Goal: Check status: Check status

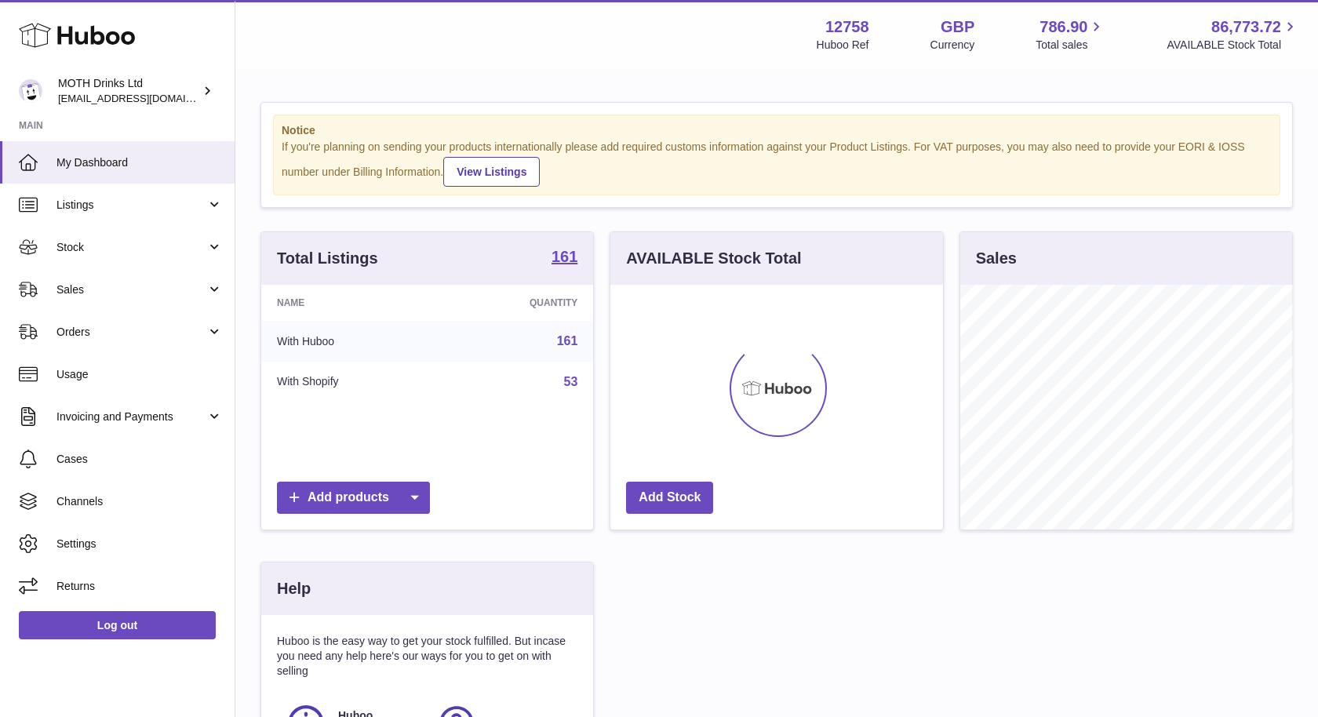
scroll to position [244, 332]
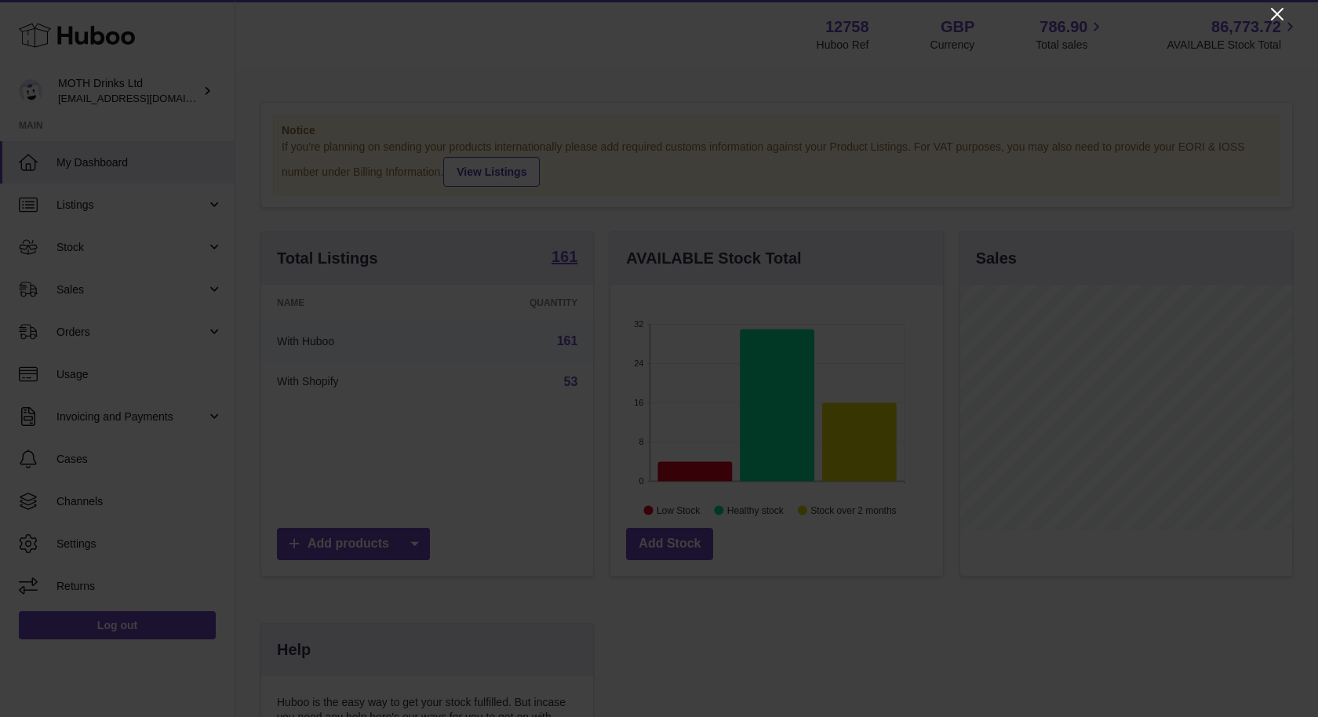
click at [1275, 12] on icon "Close" at bounding box center [1277, 14] width 13 height 13
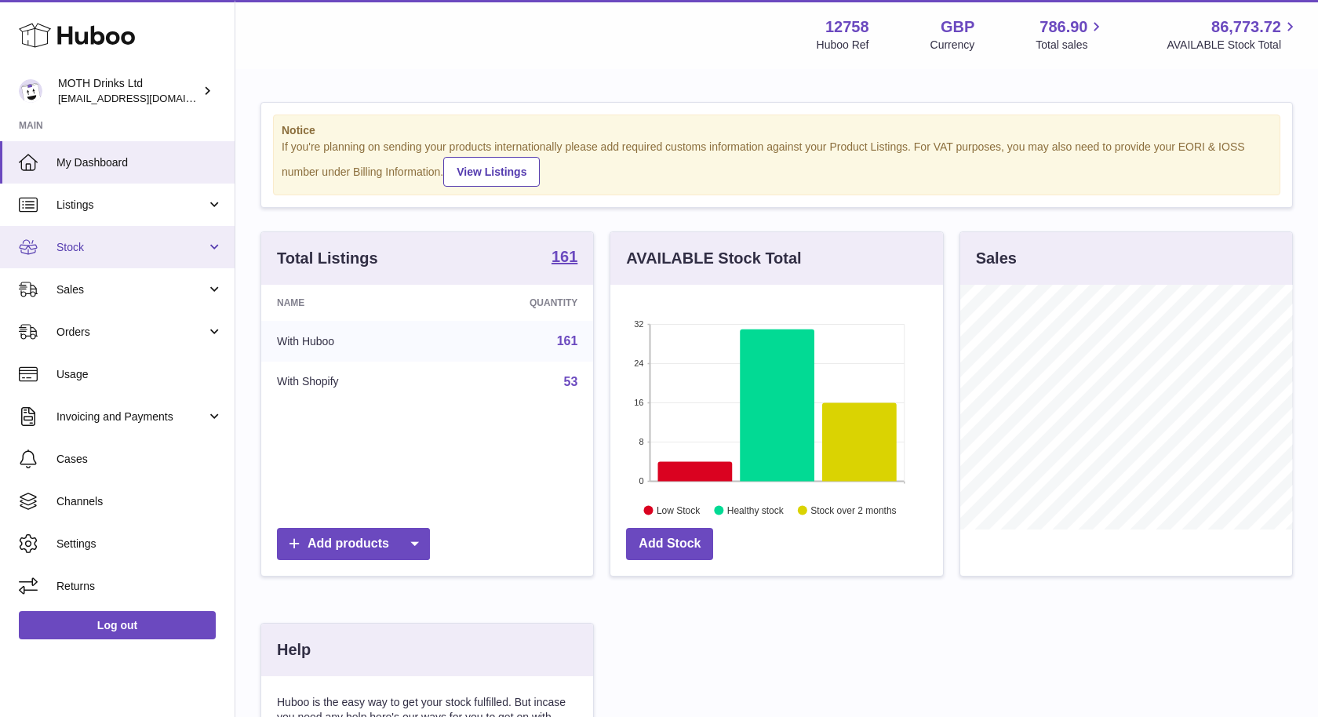
click at [144, 257] on link "Stock" at bounding box center [117, 247] width 235 height 42
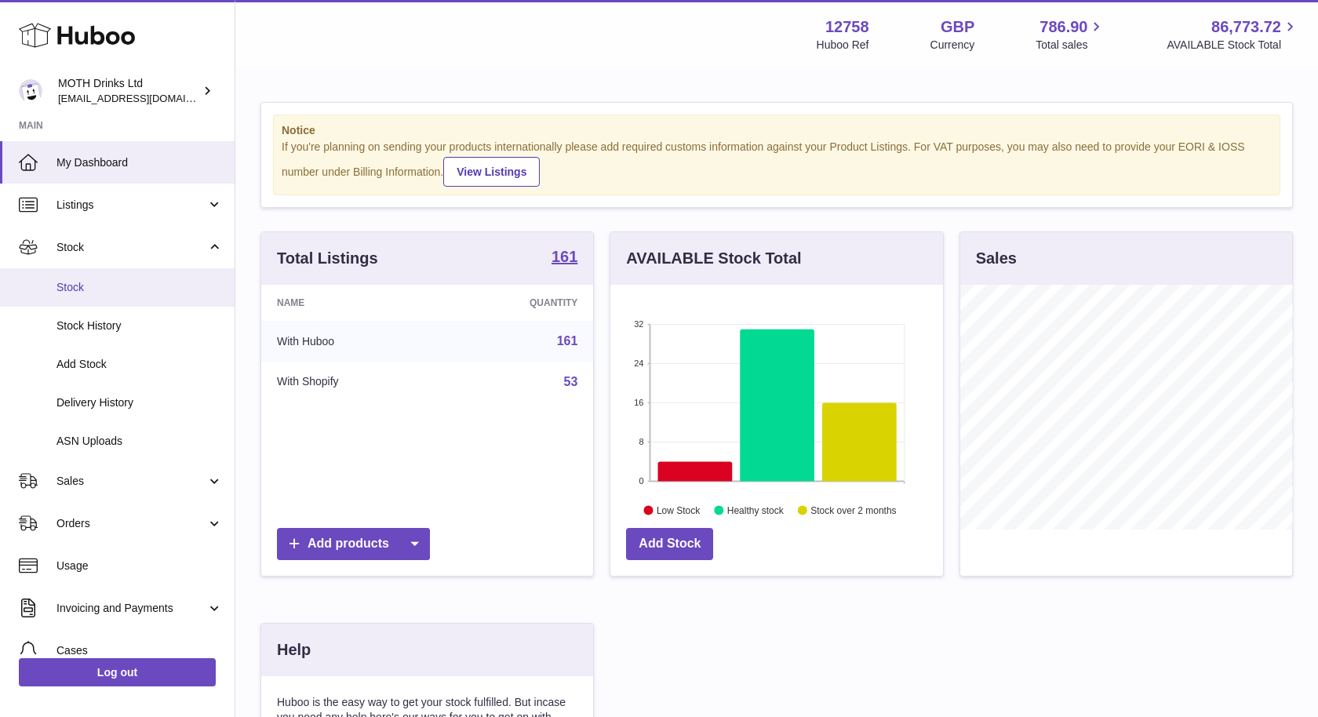
click at [126, 275] on link "Stock" at bounding box center [117, 287] width 235 height 38
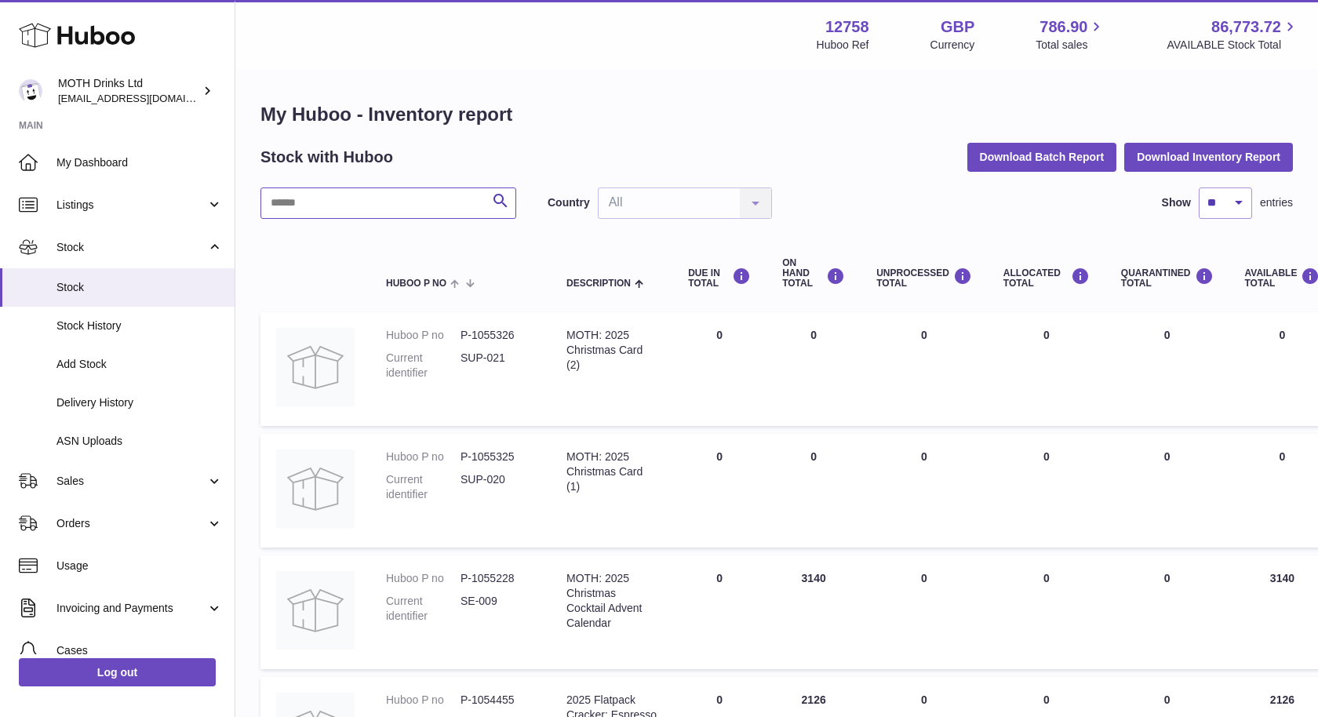
click at [389, 208] on input "text" at bounding box center [389, 203] width 256 height 31
type input "******"
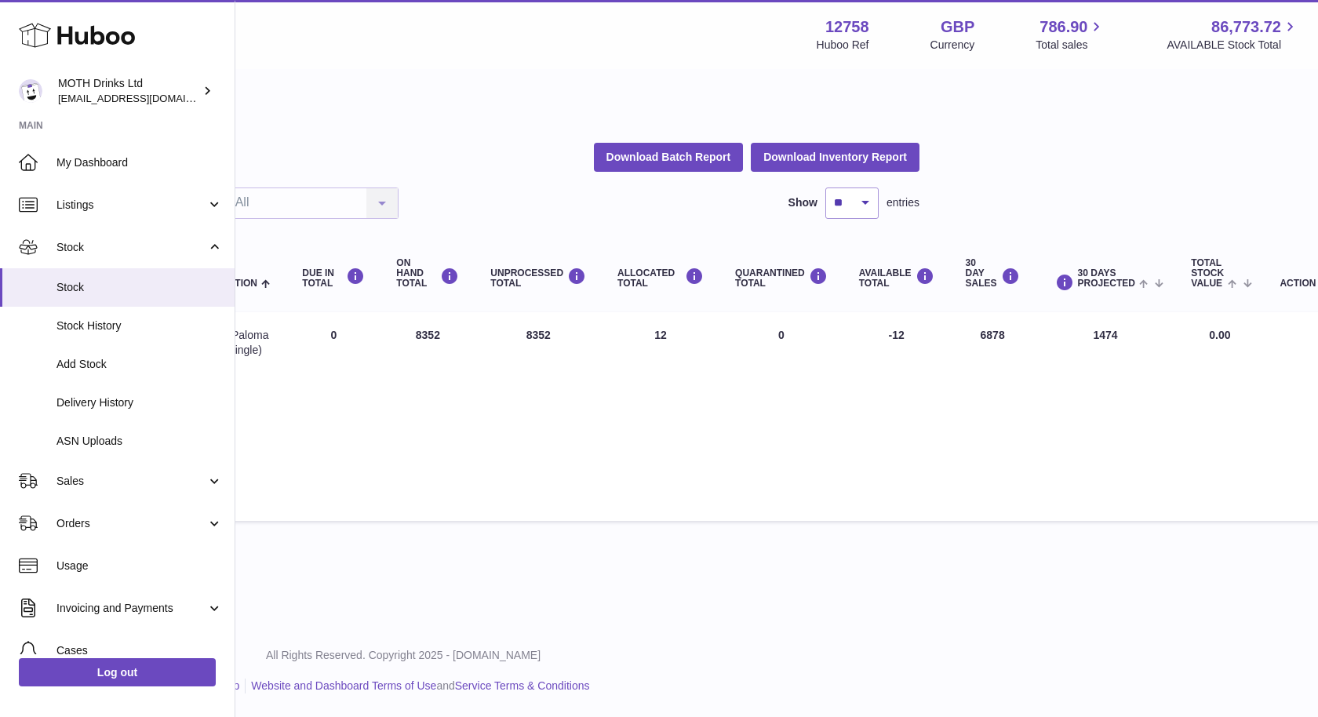
scroll to position [0, 388]
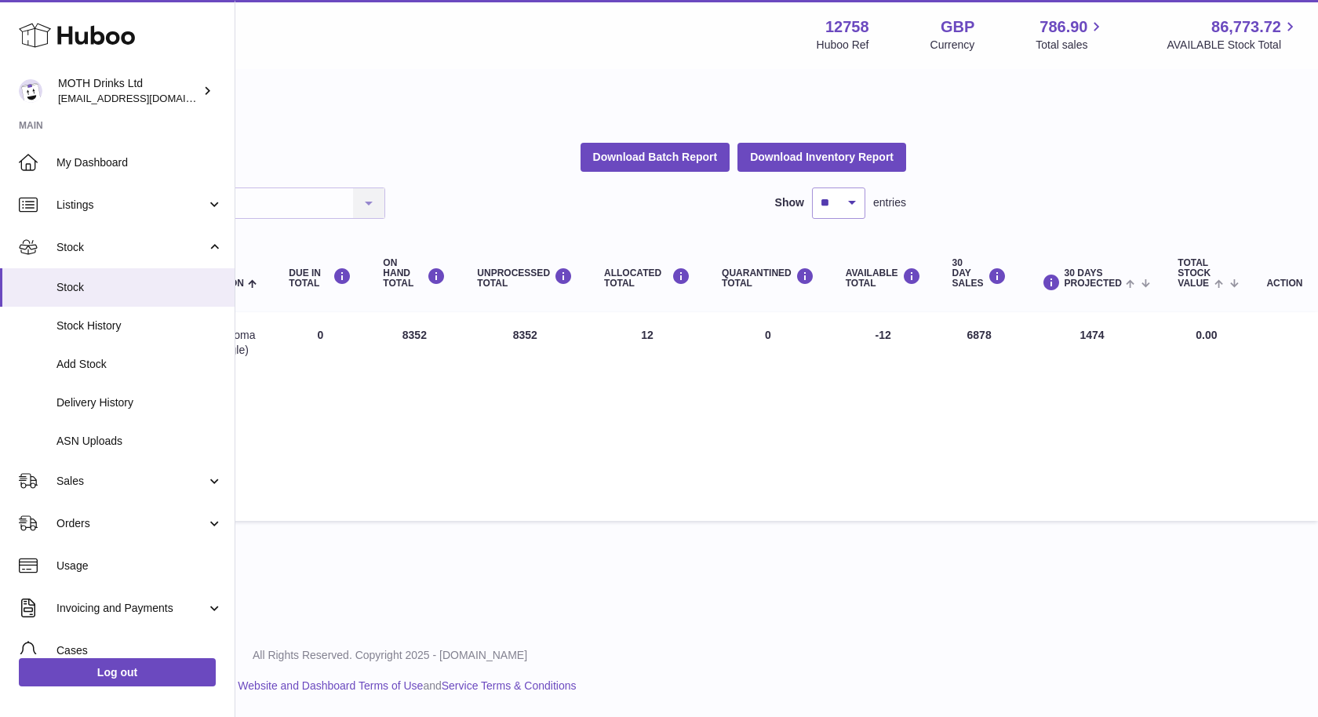
drag, startPoint x: 896, startPoint y: 330, endPoint x: 858, endPoint y: 330, distance: 38.5
click at [858, 330] on td "AVAILABLE Total -12" at bounding box center [883, 416] width 107 height 209
